Goal: Navigation & Orientation: Find specific page/section

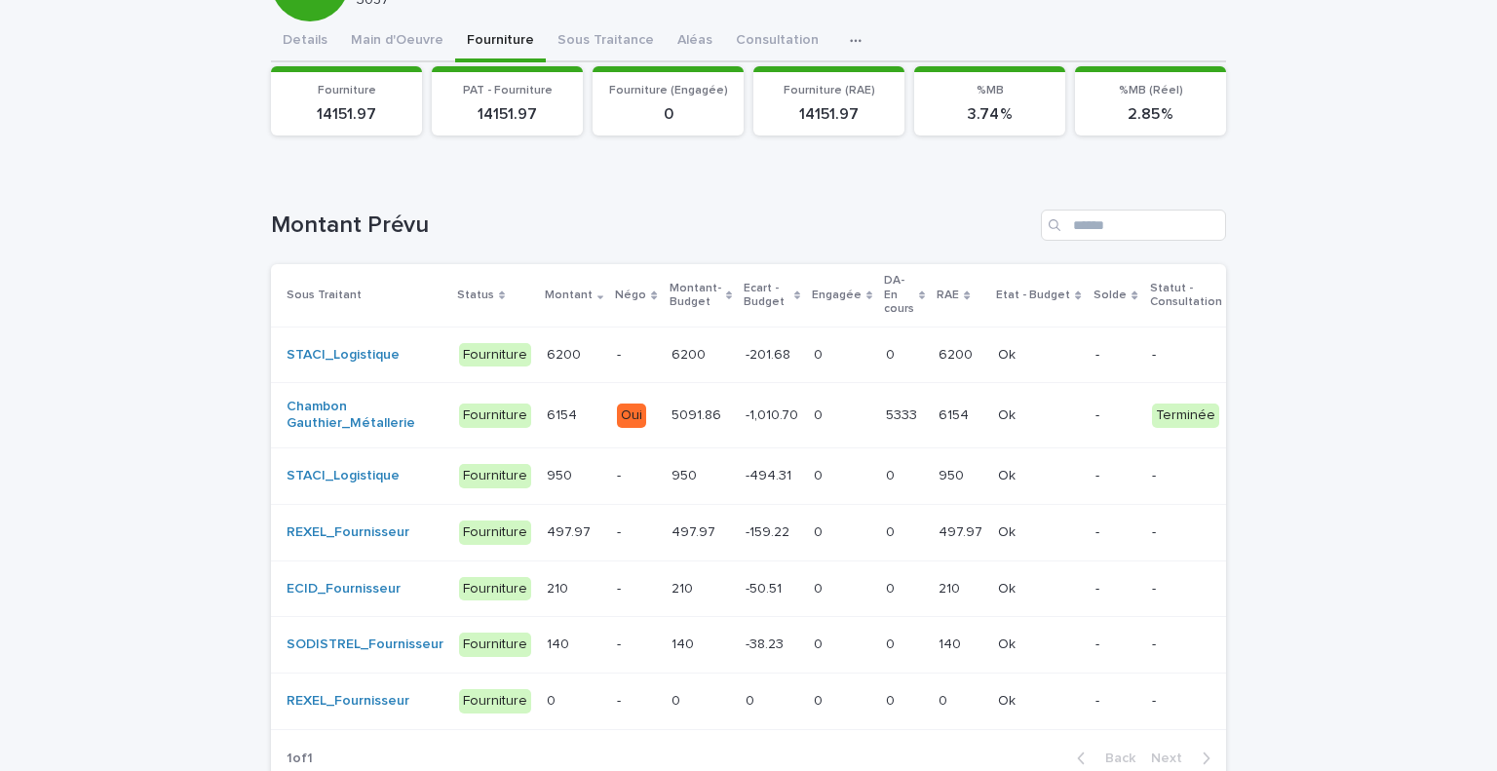
scroll to position [161, 0]
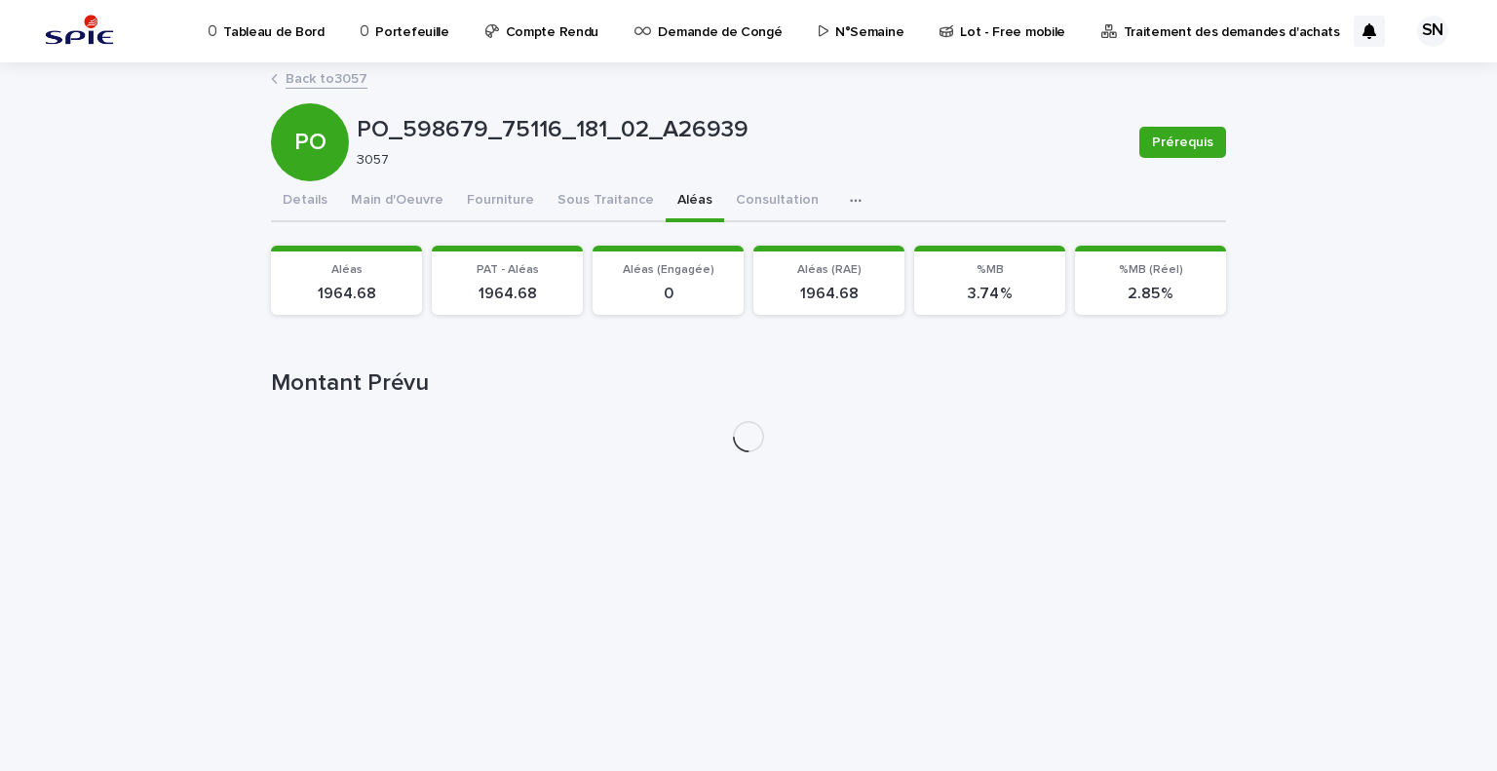
click at [675, 45] on div "Tableau de Bord Portefeuille Compte Rendu Demande de Congé N°Semaine Lot - Free…" at bounding box center [748, 385] width 1497 height 771
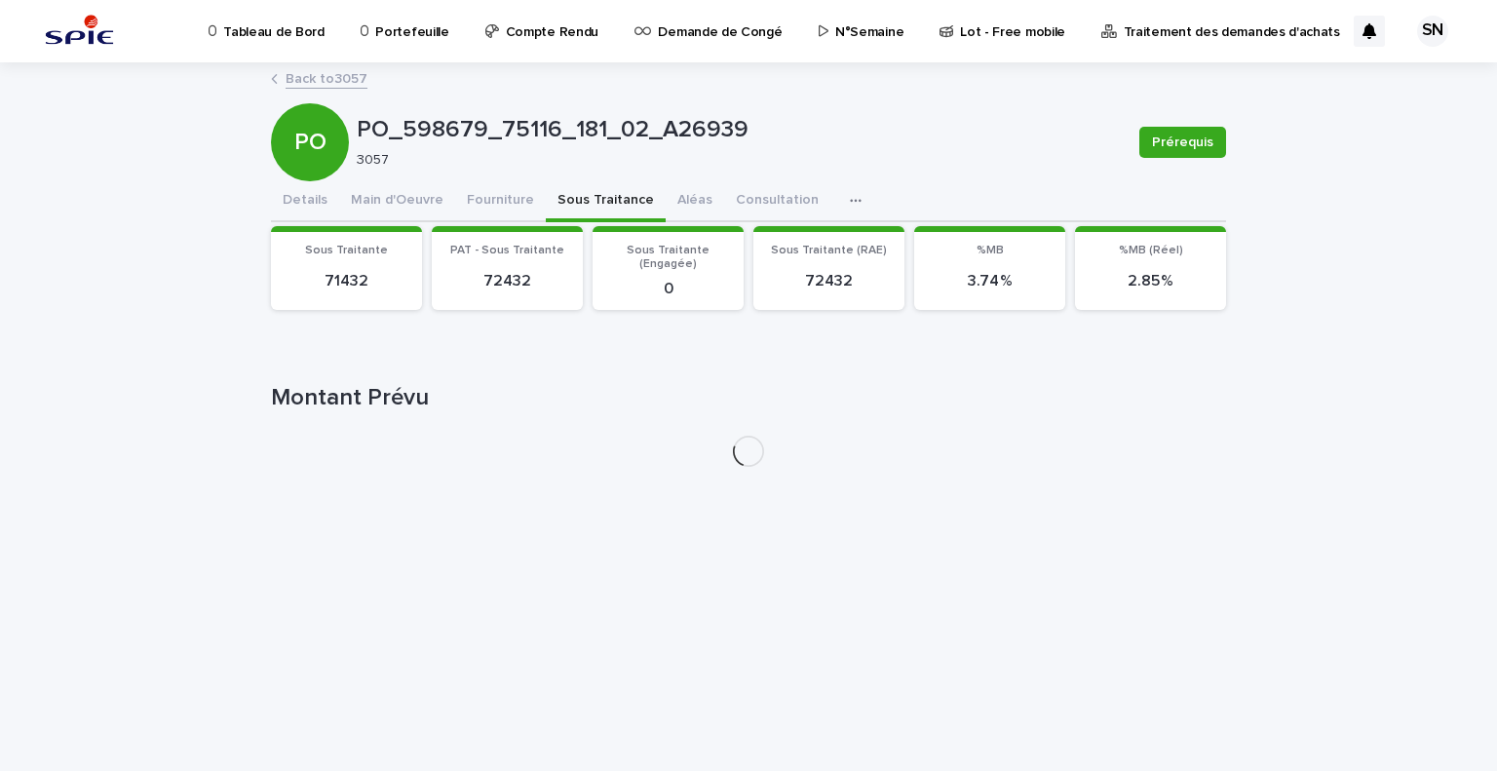
click at [578, 200] on button "Sous Traitance" at bounding box center [606, 201] width 120 height 41
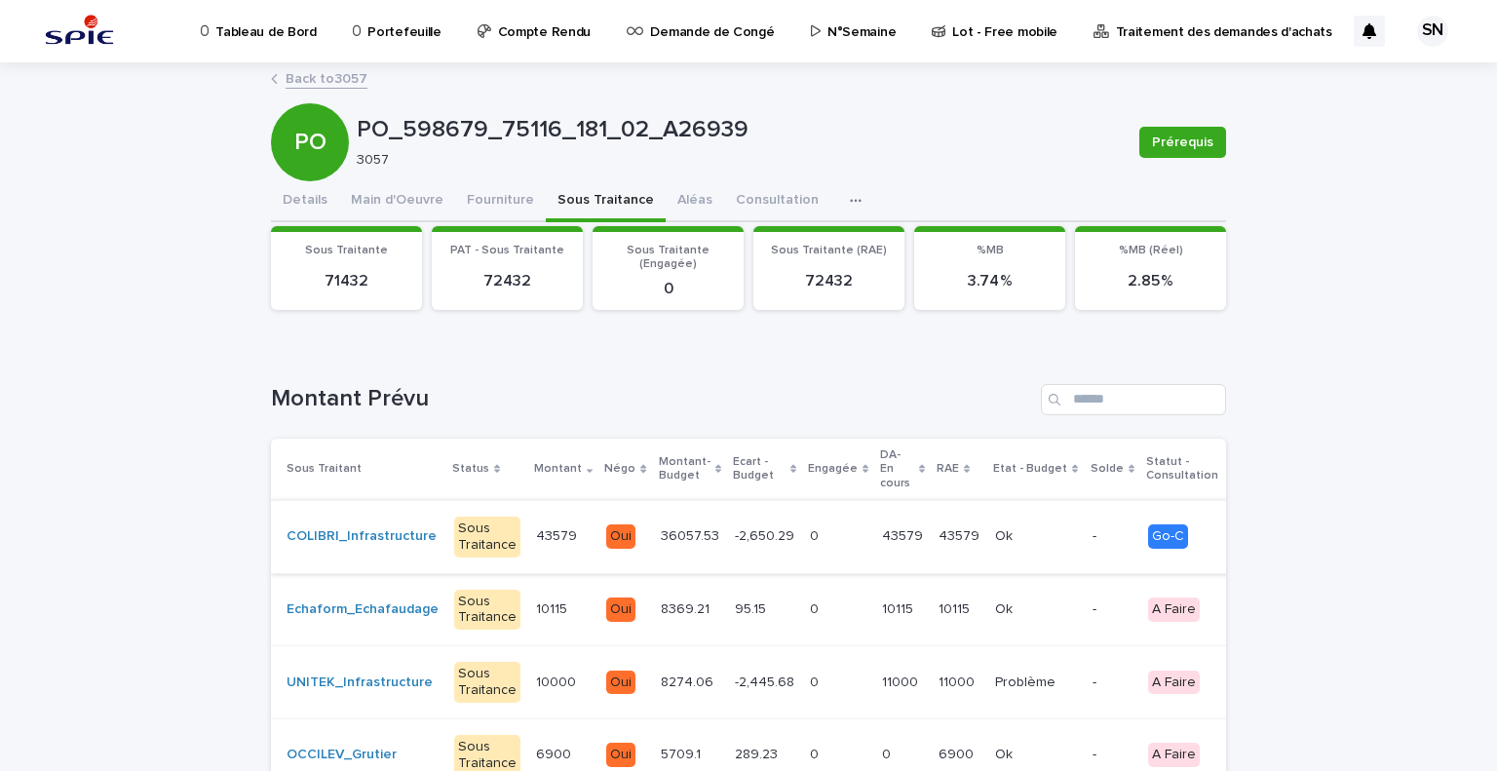
scroll to position [207, 0]
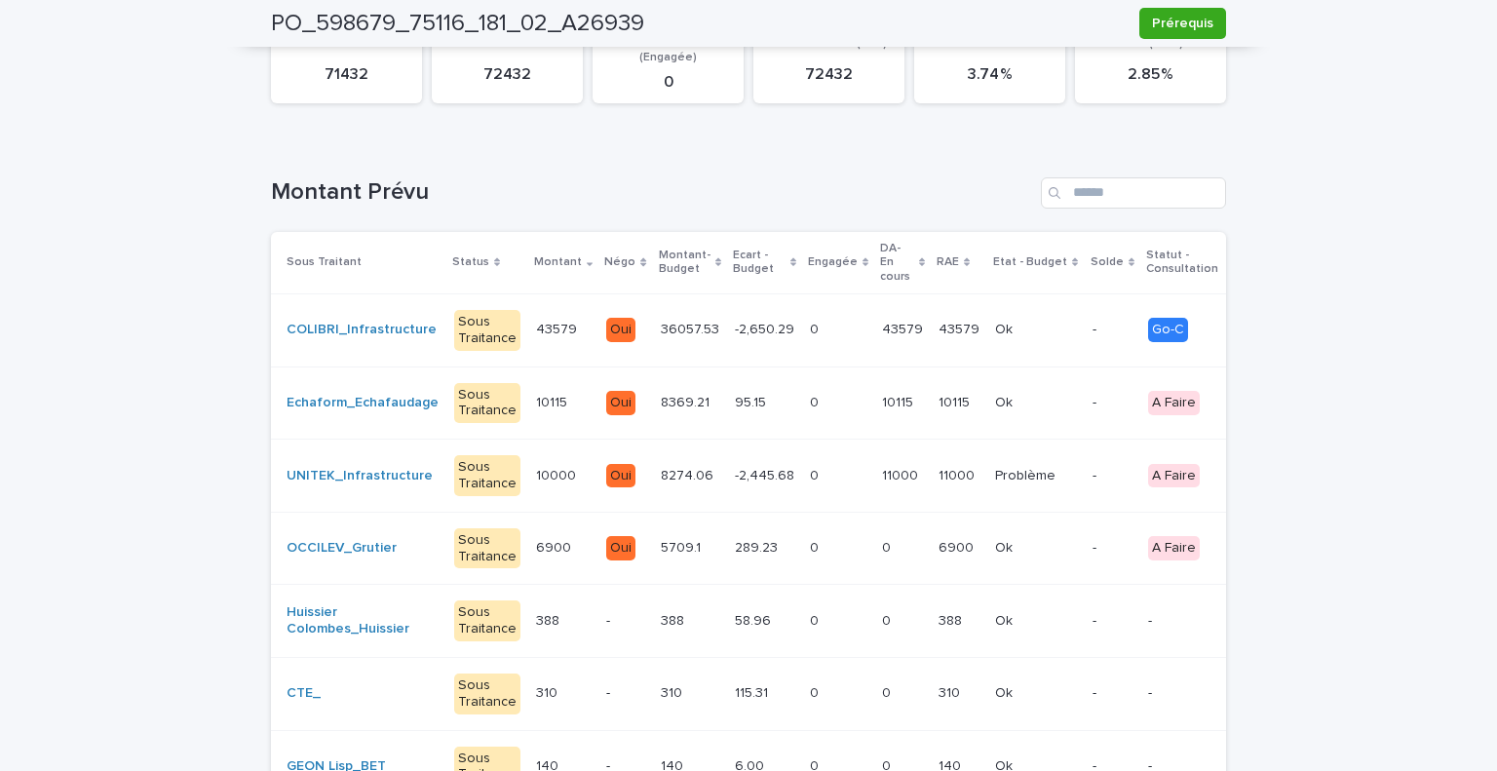
click at [815, 400] on p at bounding box center [838, 403] width 57 height 17
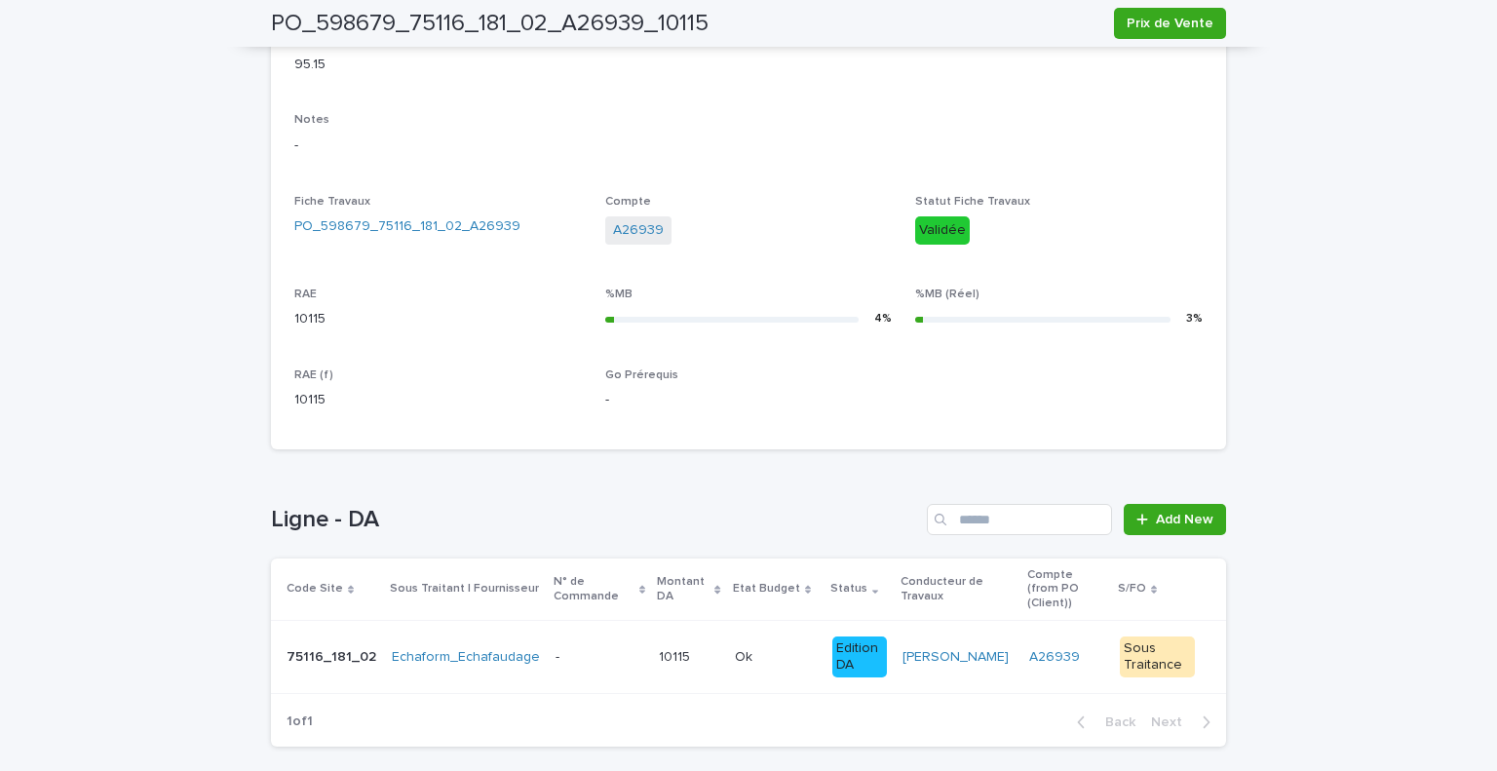
scroll to position [677, 0]
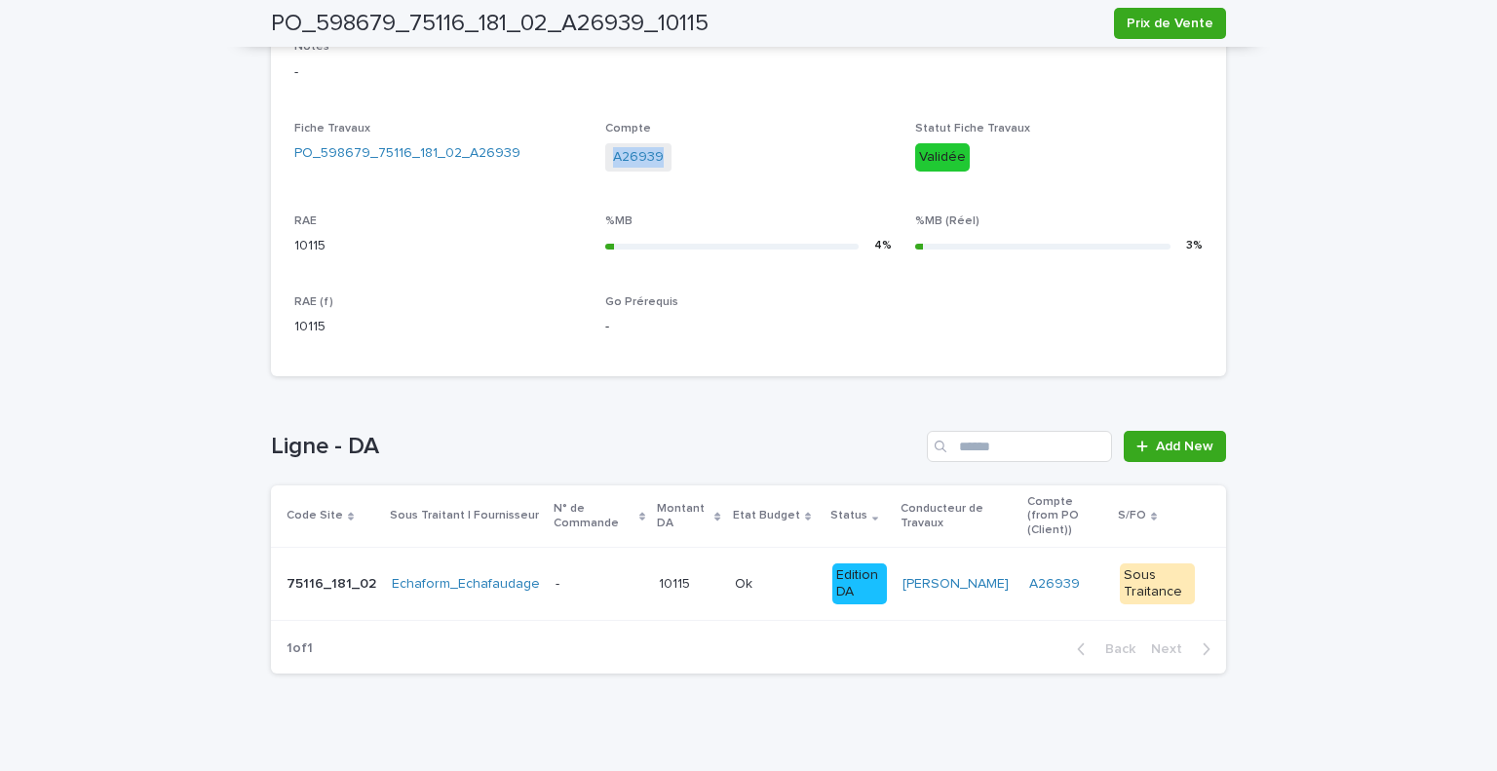
drag, startPoint x: 683, startPoint y: 156, endPoint x: 589, endPoint y: 159, distance: 94.6
click at [589, 159] on div "Sous Traitant Echaform_Echafaudage Status Sous Traitance Montant 10115 Type - M…" at bounding box center [748, 30] width 909 height 645
copy link "A26939"
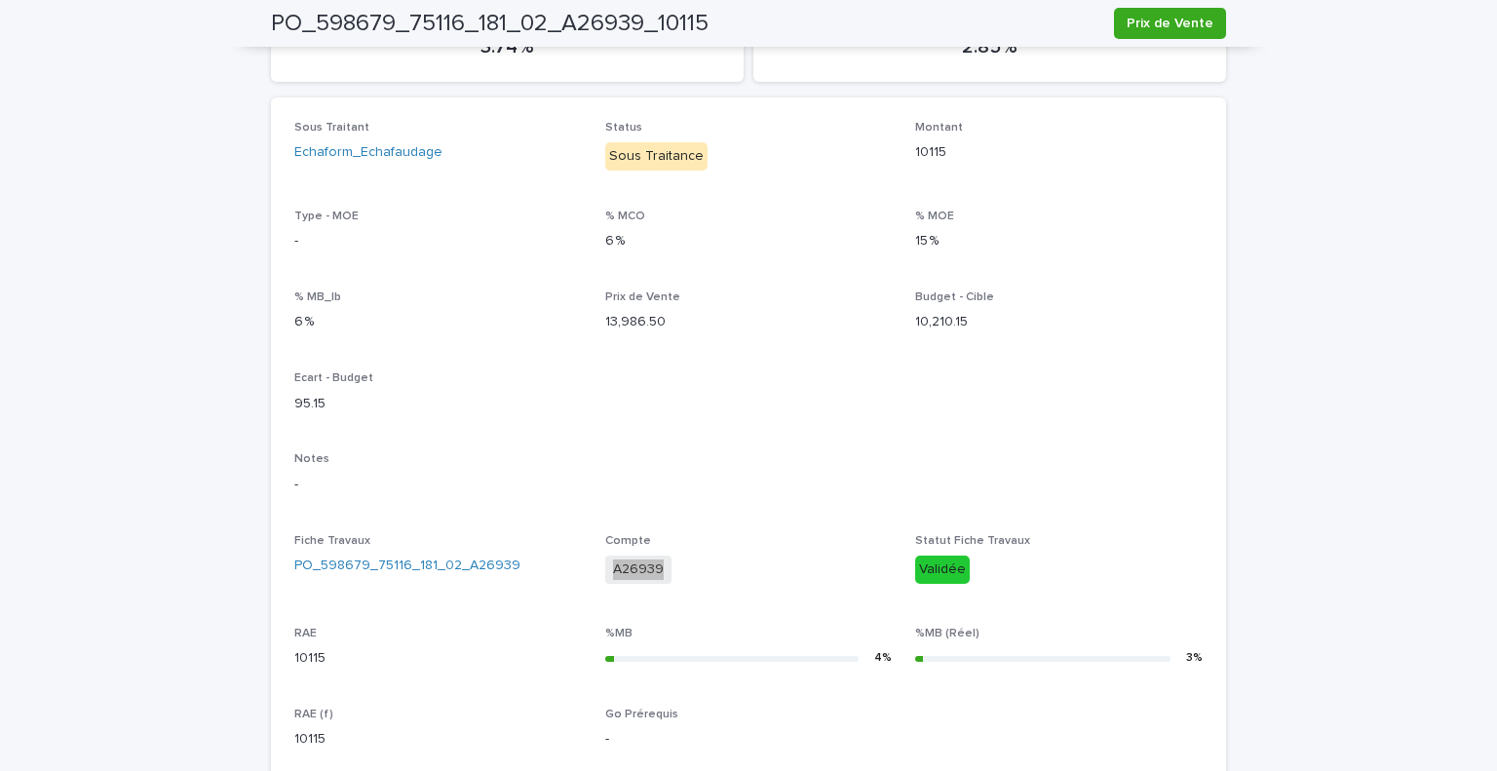
scroll to position [0, 0]
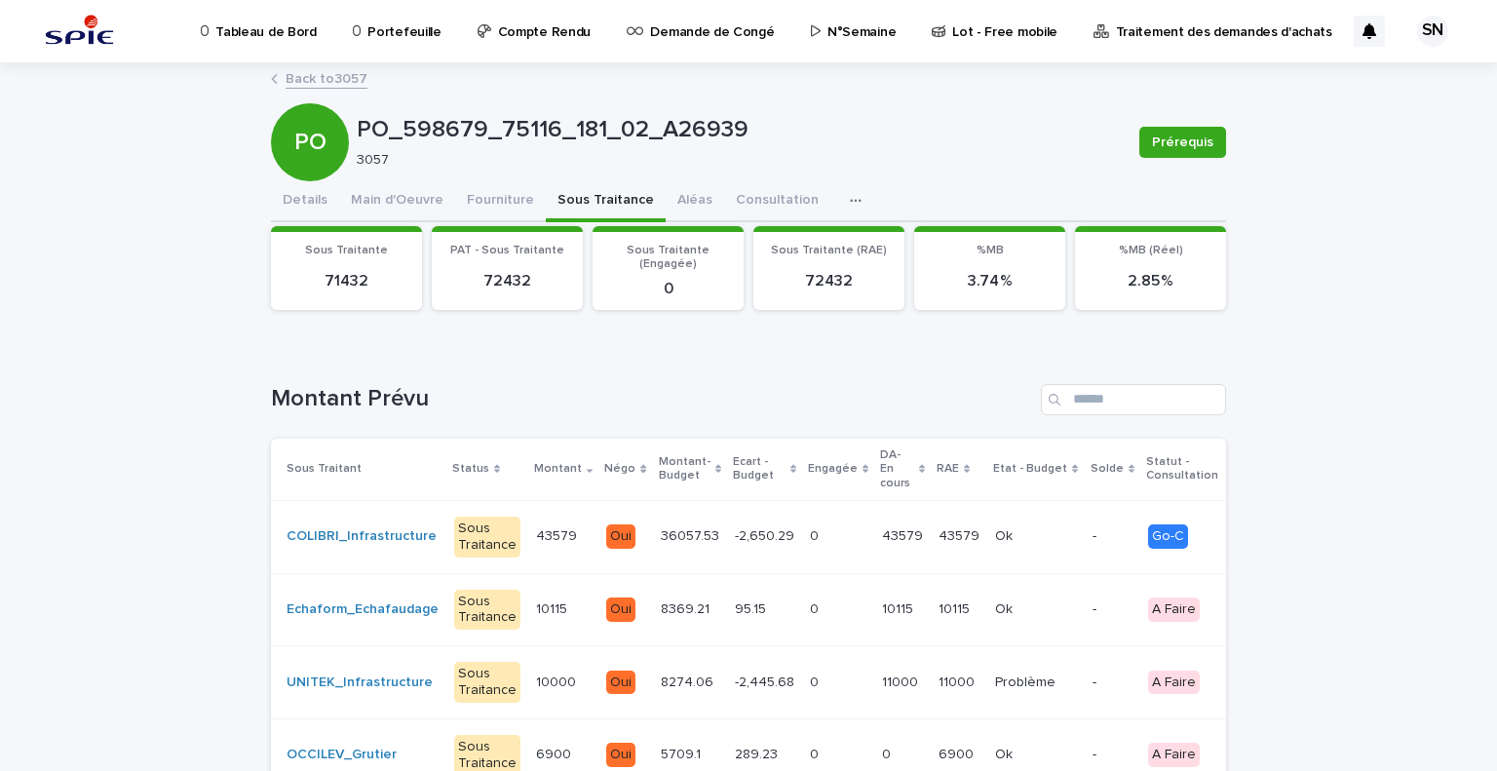
click at [1286, 418] on div "Loading... Saving… Loading... Saving… PO_598679_75116_181_02_A26939 Prérequis P…" at bounding box center [748, 619] width 1497 height 1111
